Goal: Task Accomplishment & Management: Use online tool/utility

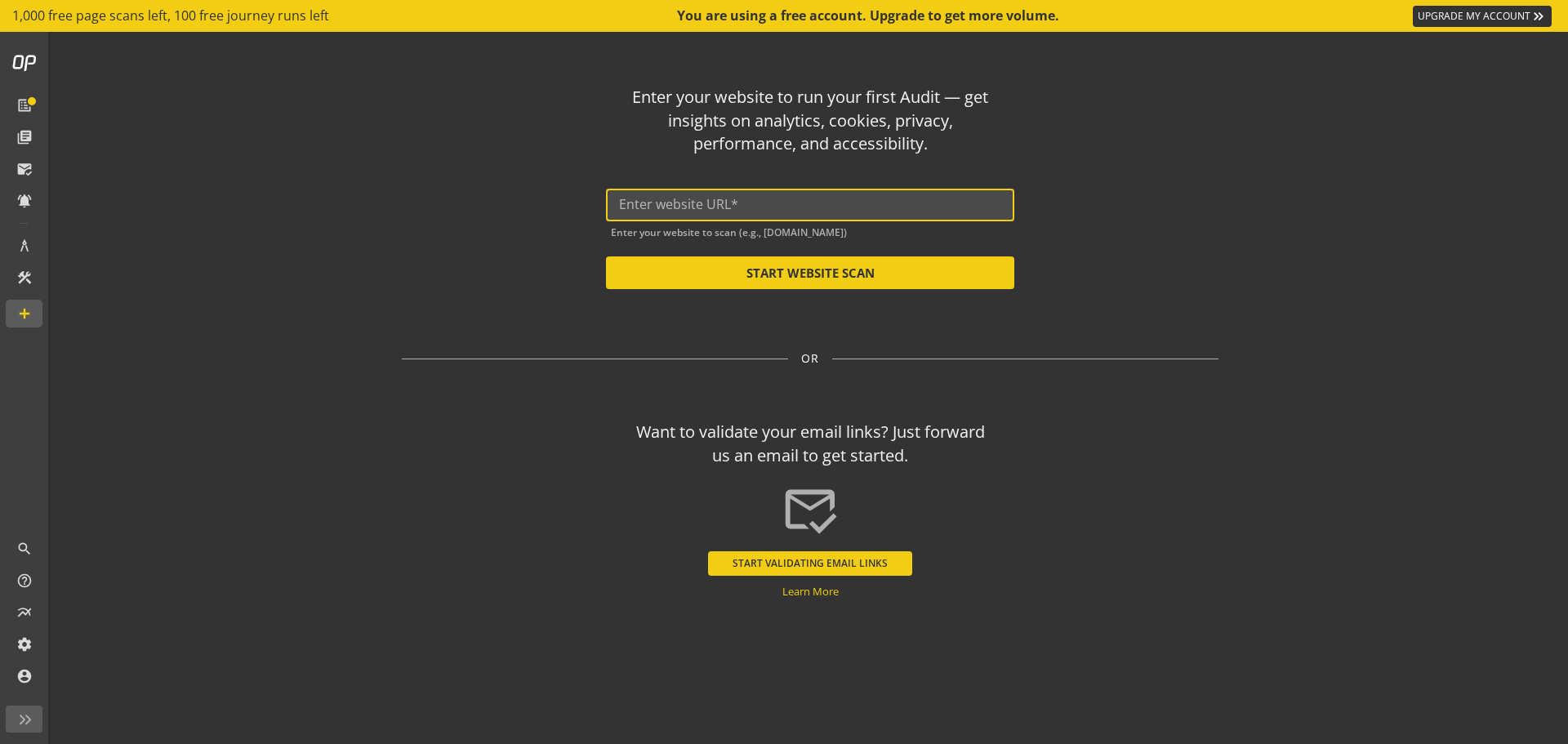
click at [704, 209] on input "text" at bounding box center [809, 205] width 382 height 16
paste input "[URL][DOMAIN_NAME]"
type input "[URL][DOMAIN_NAME]"
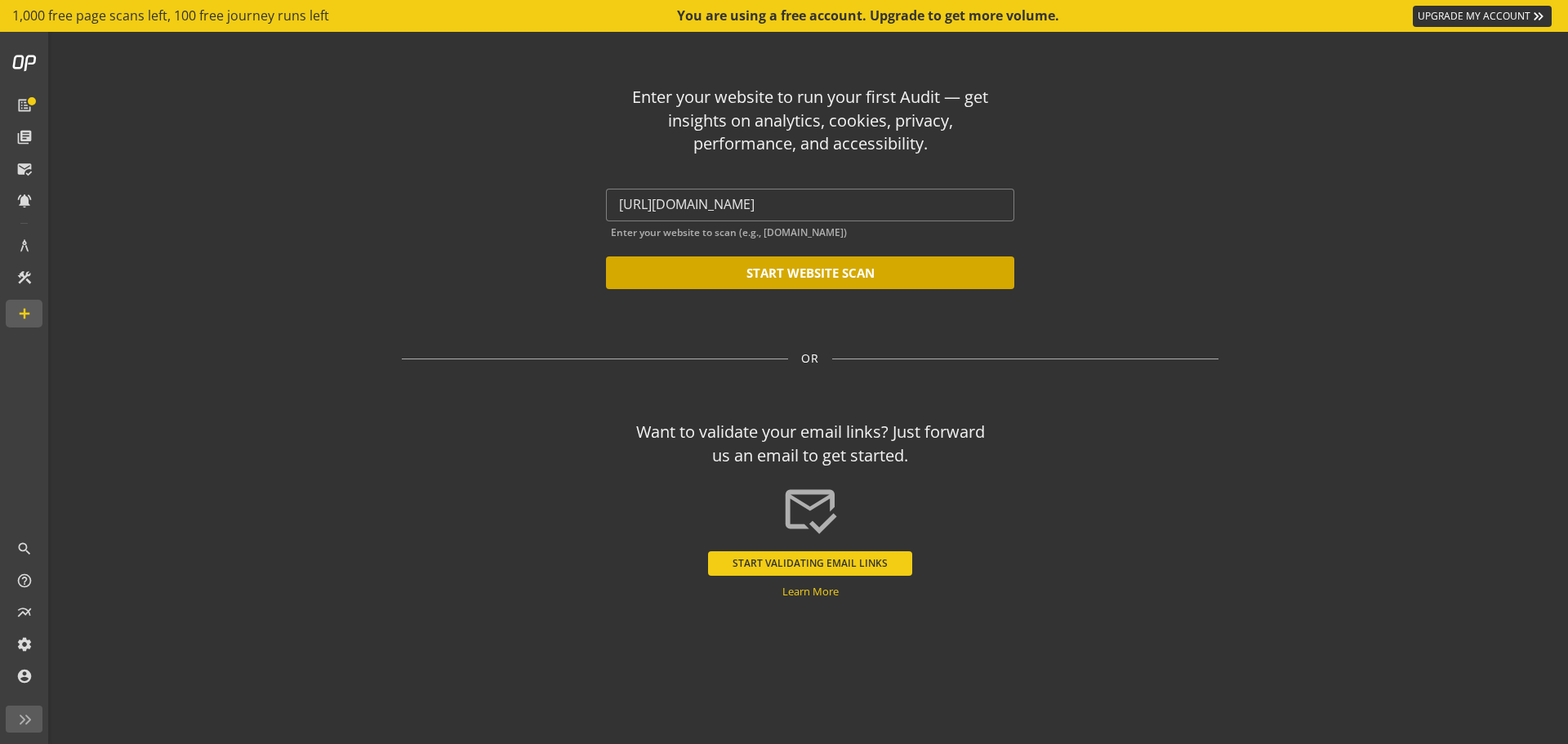
click at [700, 276] on button "START WEBSITE SCAN" at bounding box center [809, 272] width 408 height 32
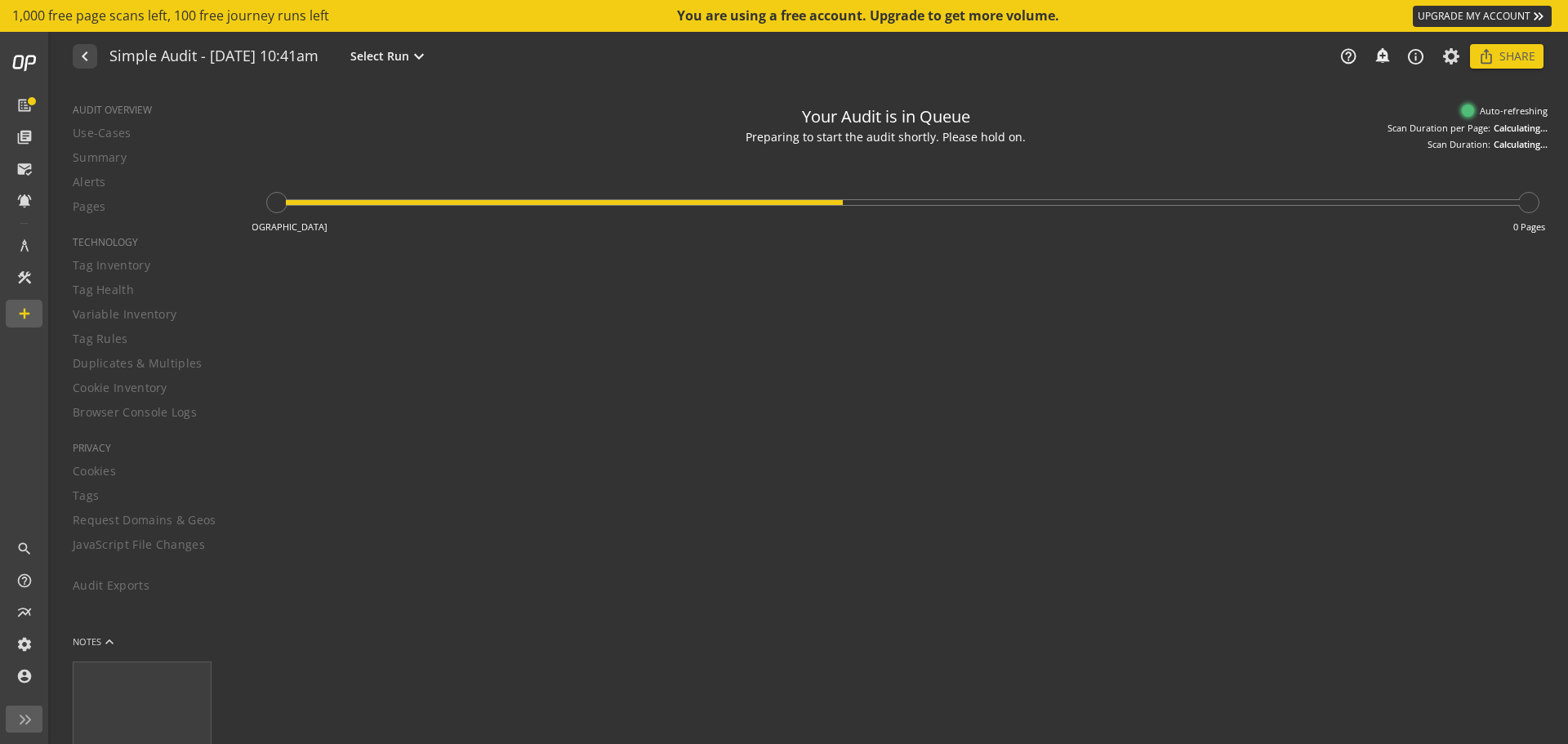
type textarea "Notes can include: -a description of what this audit is validating -changes in …"
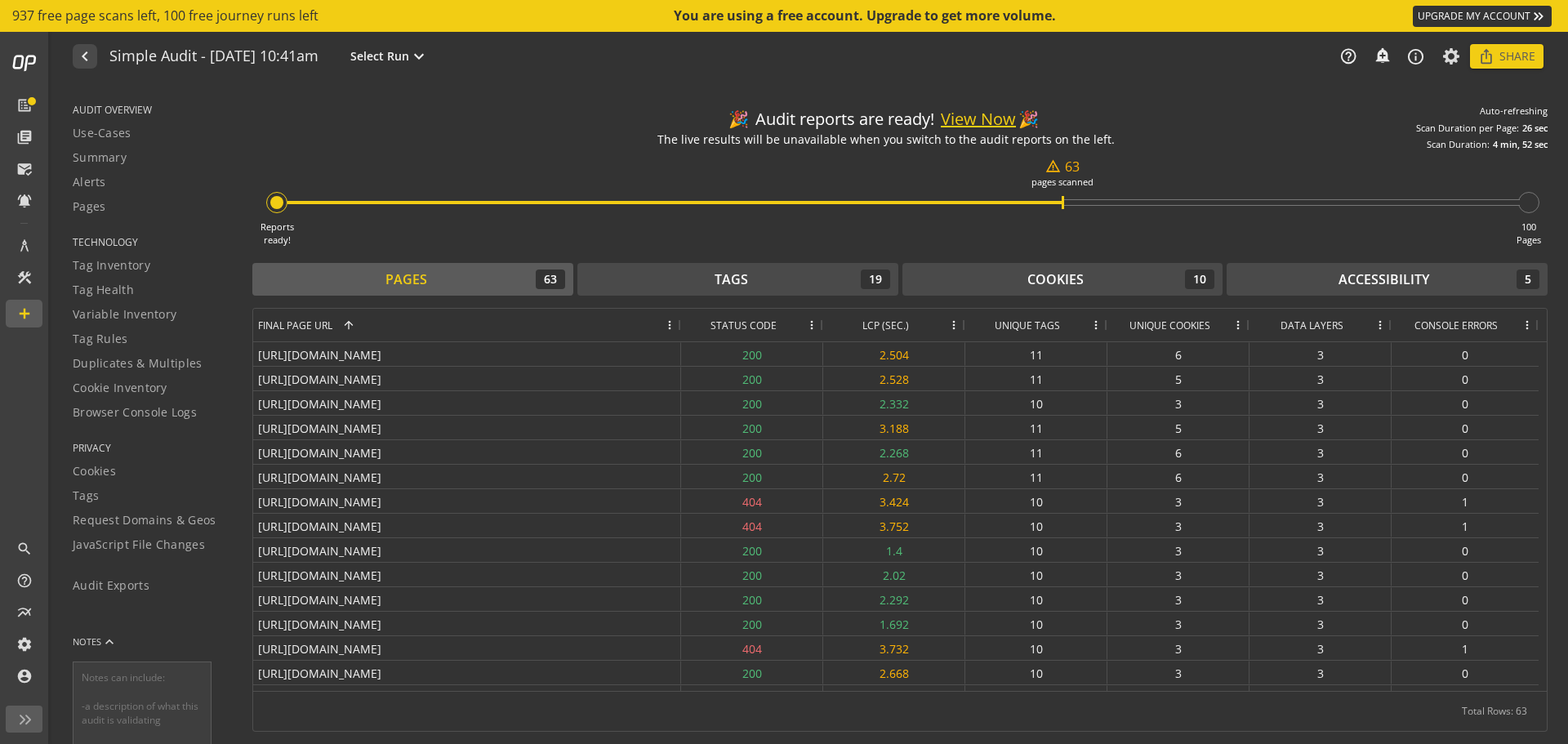
click at [974, 124] on button "View Now" at bounding box center [978, 119] width 75 height 24
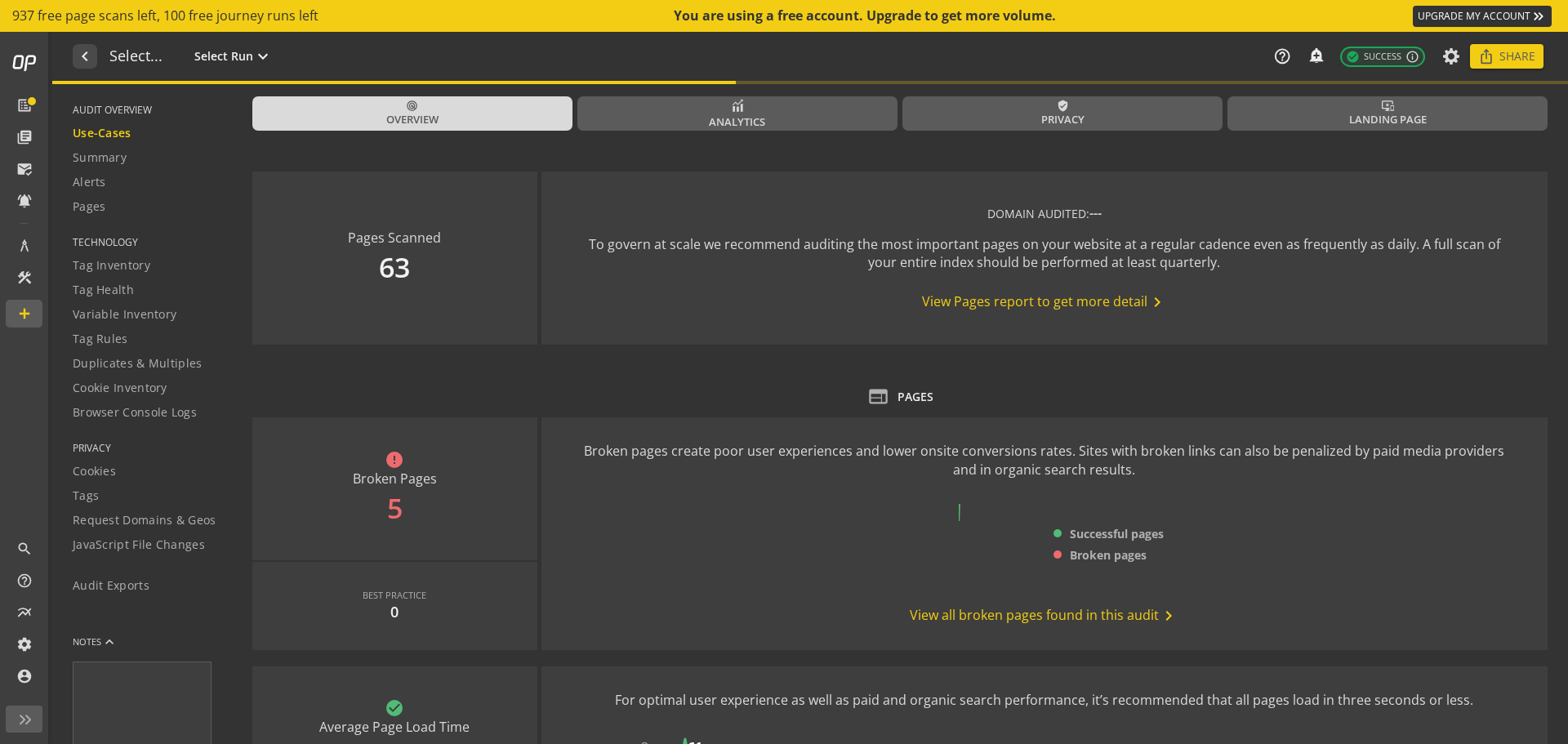
type textarea "Notes can include: -a description of what this audit is validating -changes in …"
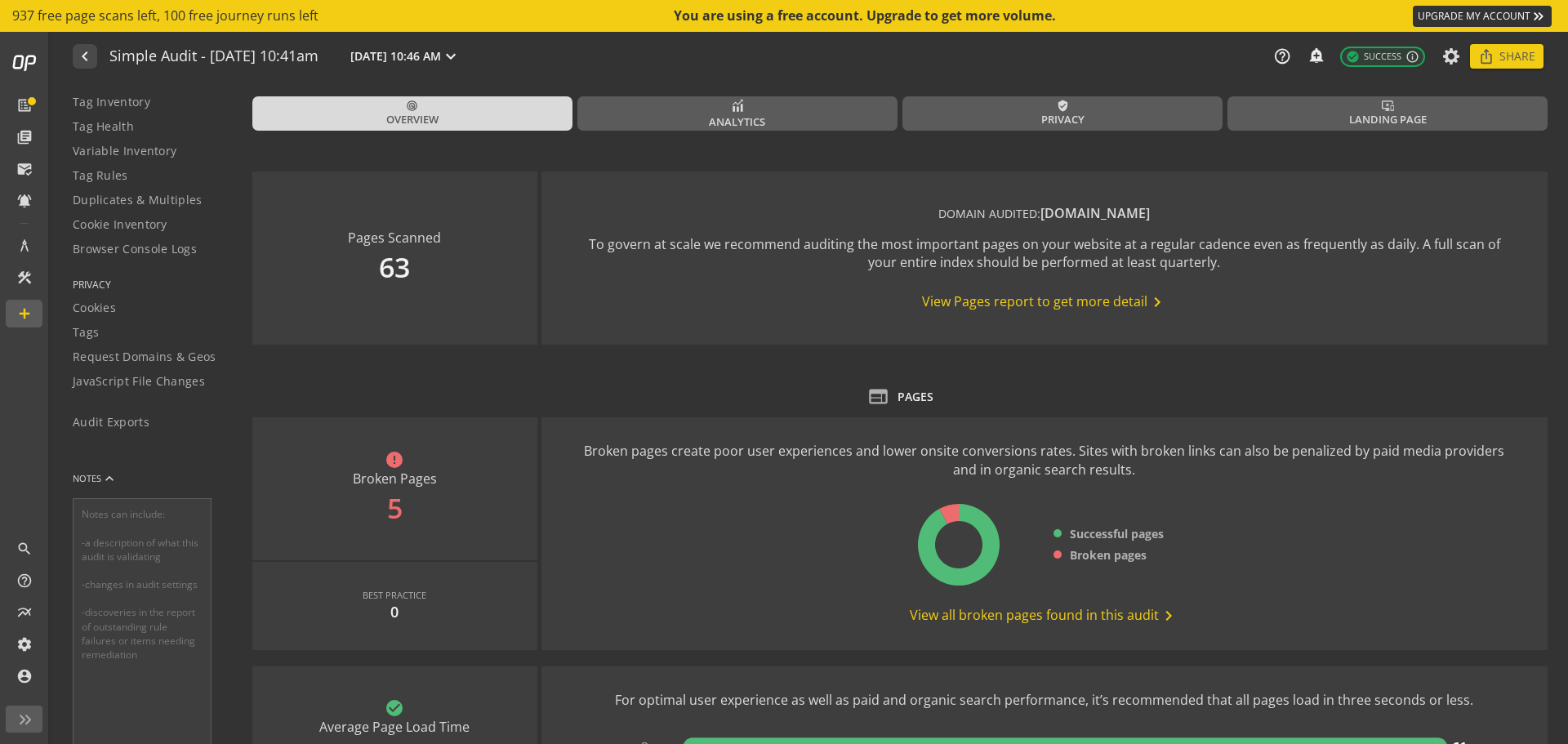
scroll to position [189, 0]
click at [121, 406] on link "Audit Exports" at bounding box center [152, 397] width 159 height 24
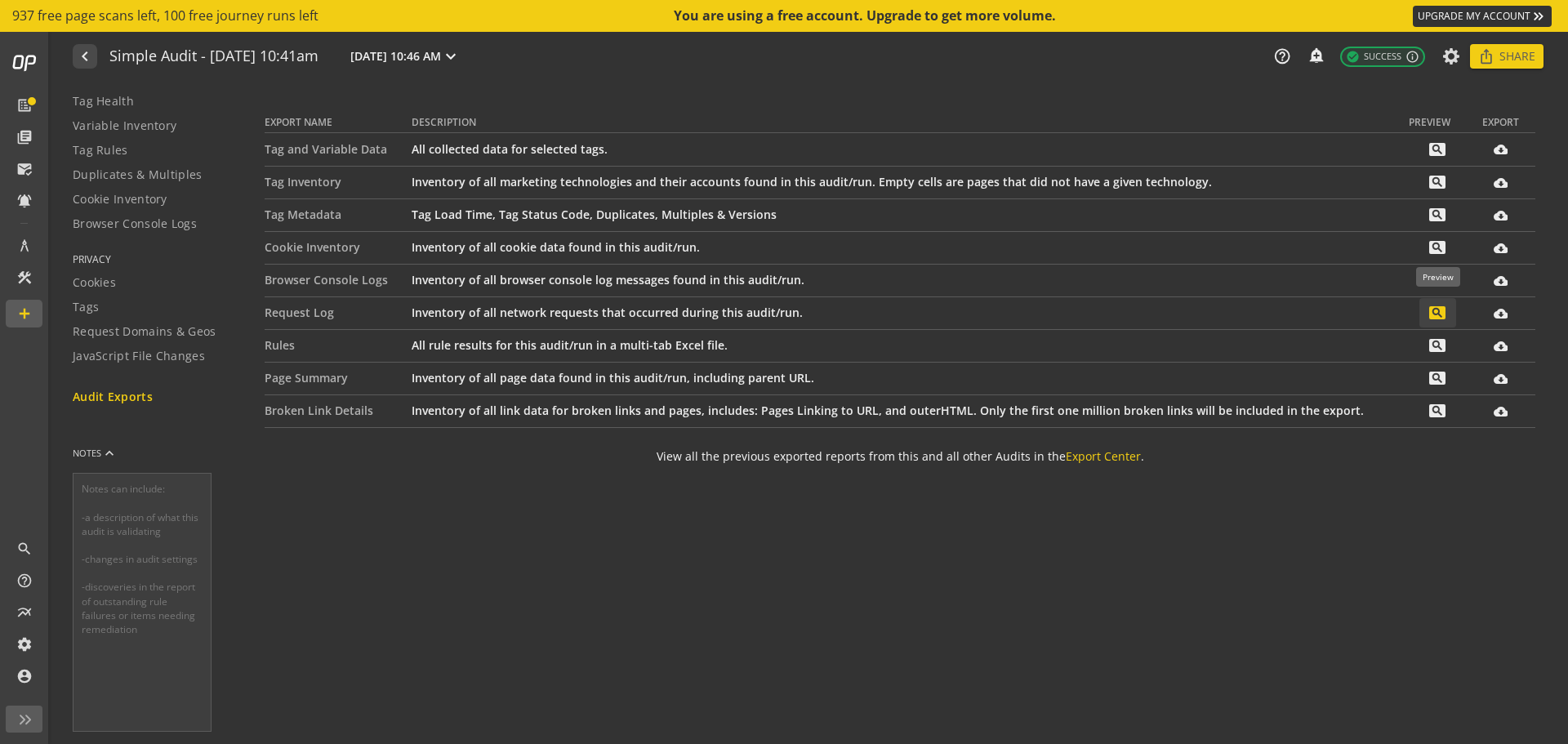
click at [1447, 314] on span at bounding box center [1438, 312] width 37 height 39
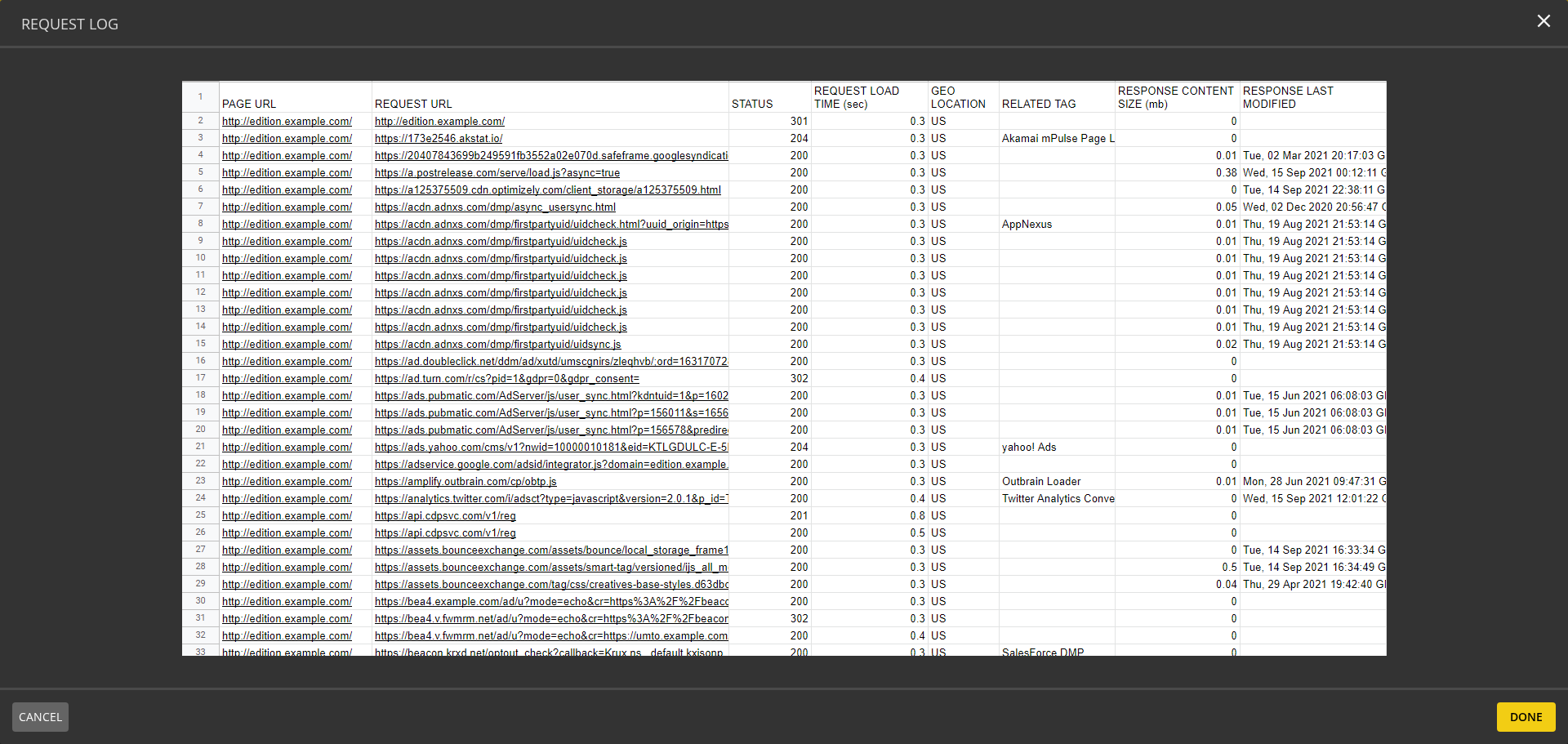
scroll to position [102, 0]
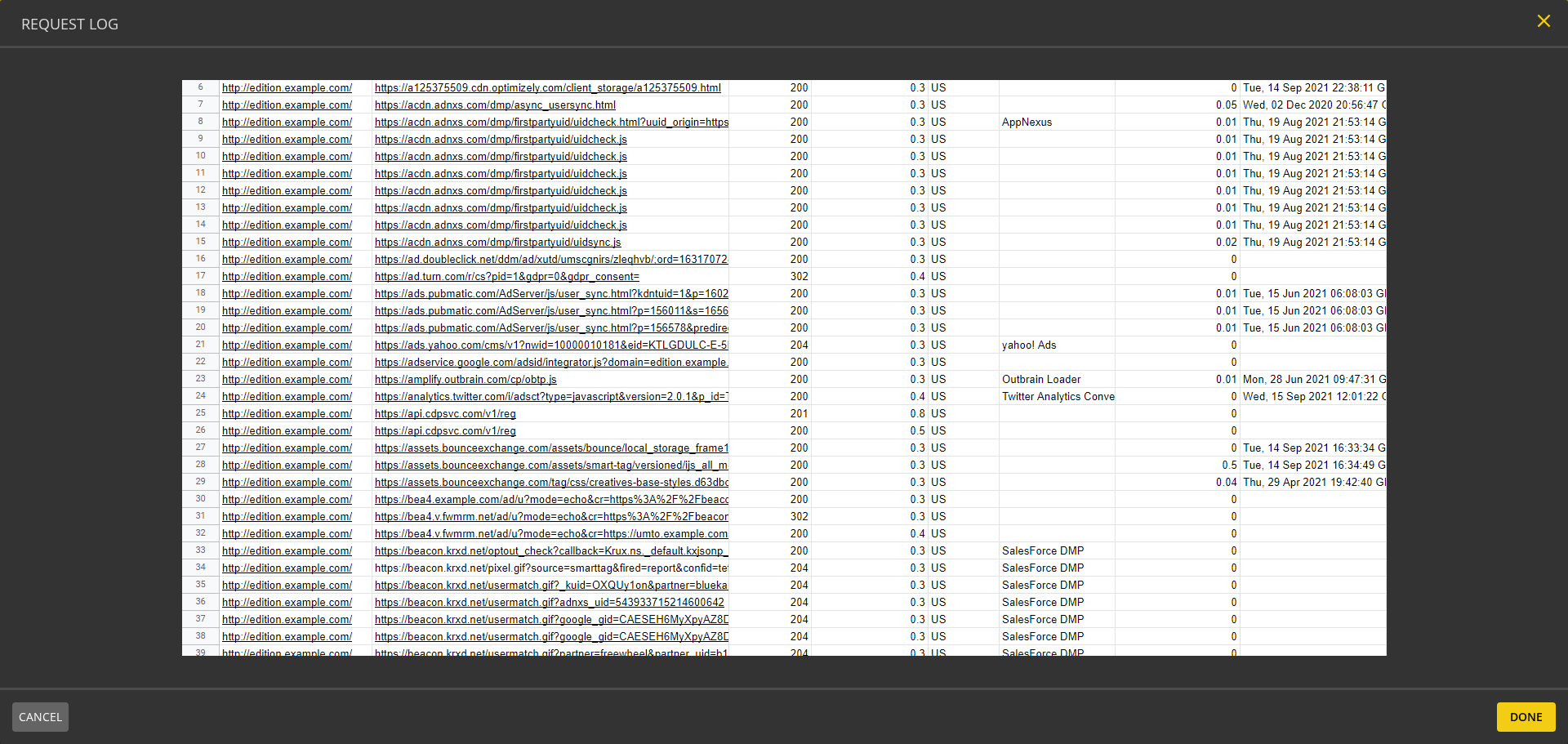
click at [1544, 22] on mat-icon "close" at bounding box center [1544, 20] width 22 height 22
